Goal: Complete application form

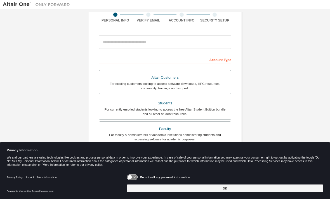
scroll to position [60, 0]
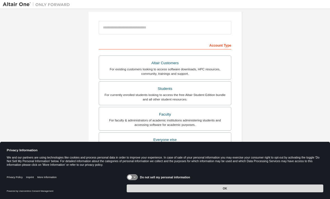
click at [211, 188] on button "OK" at bounding box center [225, 189] width 197 height 8
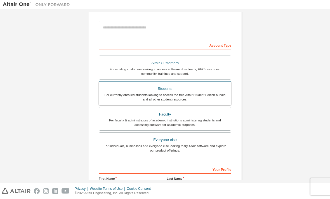
click at [199, 95] on div "For currently enrolled students looking to access the free Altair Student Editi…" at bounding box center [164, 97] width 125 height 9
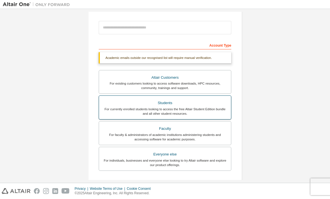
scroll to position [39, 0]
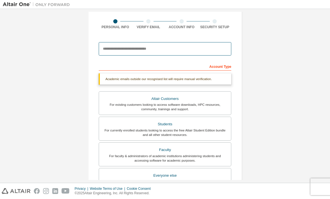
click at [172, 50] on input "email" at bounding box center [165, 48] width 133 height 13
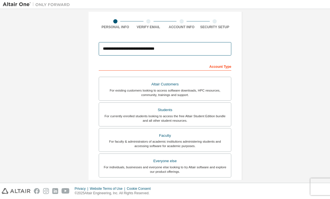
type input "**********"
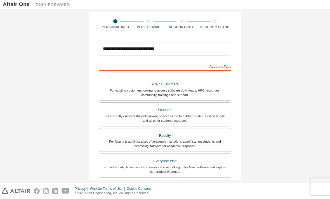
click at [224, 65] on div "Account Type" at bounding box center [165, 66] width 133 height 9
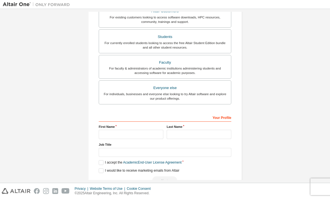
scroll to position [112, 0]
click at [147, 131] on input "text" at bounding box center [131, 134] width 65 height 9
type input "******"
click at [189, 130] on input "text" at bounding box center [199, 134] width 65 height 9
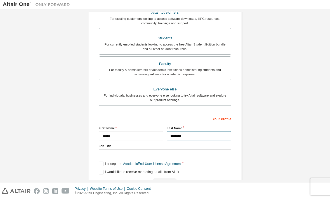
type input "********"
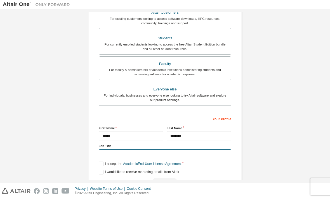
click at [154, 150] on input "text" at bounding box center [165, 154] width 133 height 9
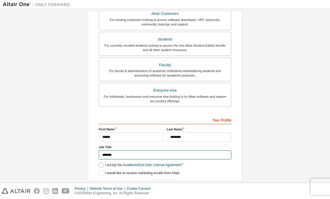
type input "*******"
click at [104, 164] on label "I accept the Academic End-User License Agreement" at bounding box center [140, 165] width 83 height 5
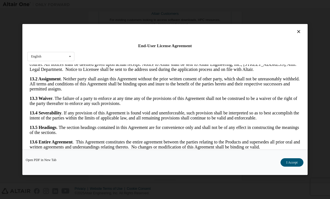
scroll to position [1033, 0]
click at [291, 167] on button "I Accept" at bounding box center [292, 163] width 23 height 8
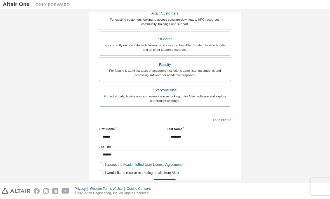
scroll to position [110, 0]
click at [167, 184] on button "Next" at bounding box center [164, 183] width 25 height 8
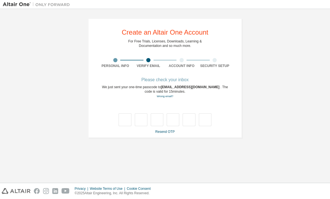
scroll to position [0, 0]
type input "*"
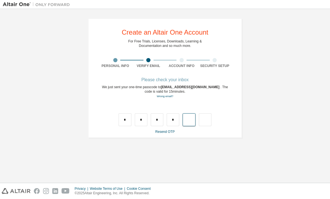
type input "*"
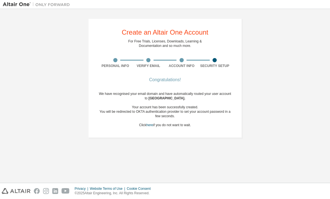
click at [196, 133] on div "Congratulations! We have recognised your email domain and have automatically ro…" at bounding box center [165, 106] width 133 height 56
